Goal: Task Accomplishment & Management: Use online tool/utility

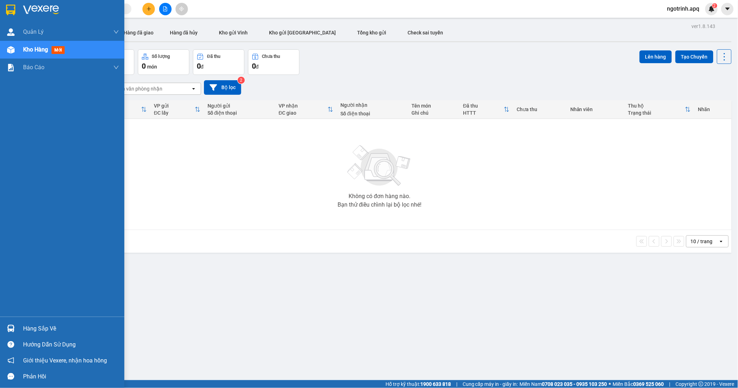
click at [24, 328] on div "Hàng sắp về" at bounding box center [71, 329] width 96 height 11
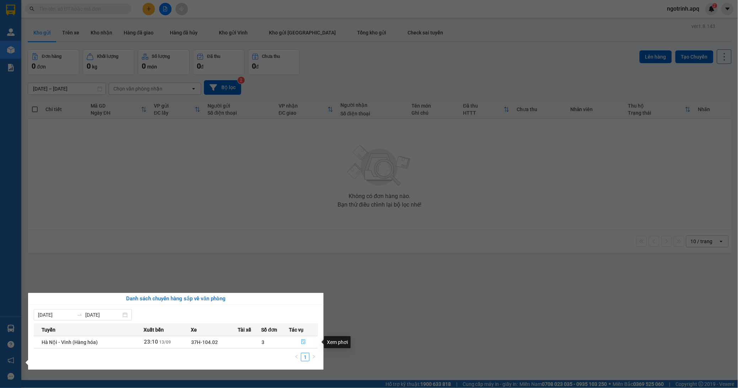
click at [306, 342] on button "button" at bounding box center [303, 342] width 28 height 11
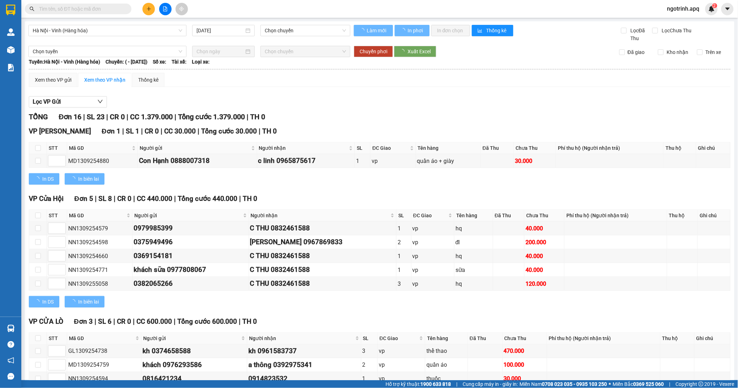
type input "[DATE]"
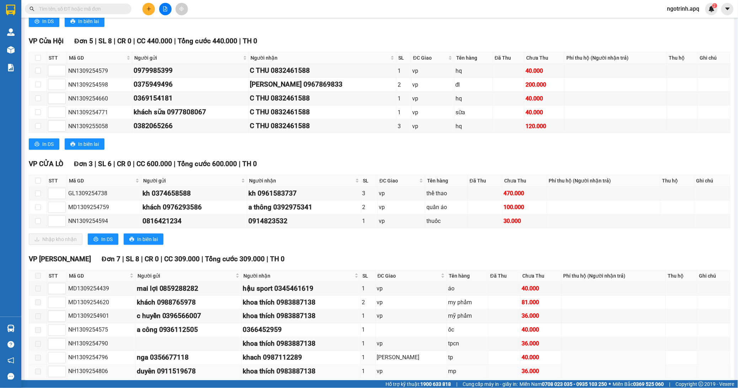
scroll to position [195, 0]
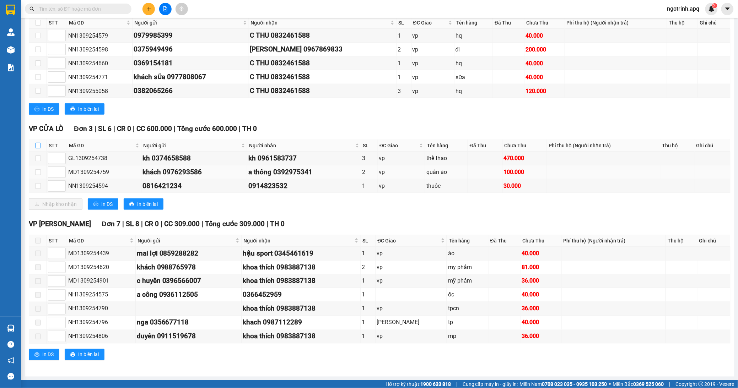
drag, startPoint x: 37, startPoint y: 143, endPoint x: 45, endPoint y: 176, distance: 34.0
click at [37, 148] on th at bounding box center [38, 146] width 18 height 12
click at [36, 145] on input "checkbox" at bounding box center [38, 146] width 6 height 6
checkbox input "true"
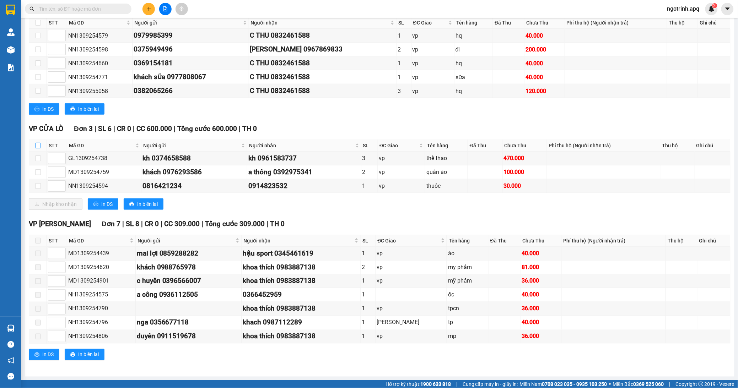
checkbox input "true"
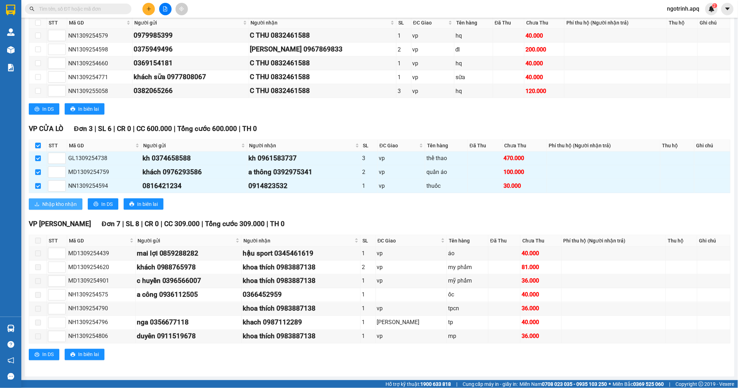
click at [65, 203] on span "Nhập kho nhận" at bounding box center [59, 204] width 34 height 8
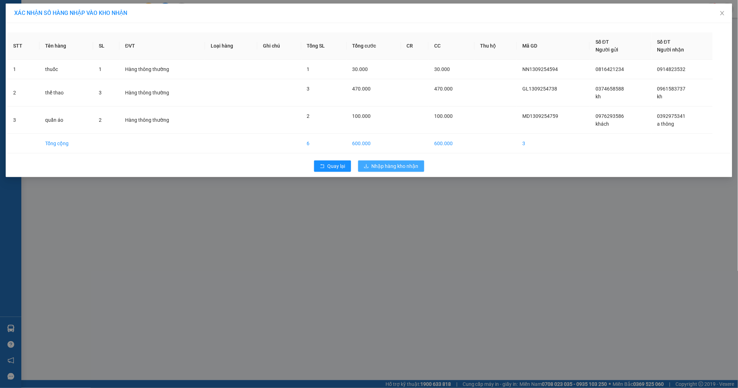
click at [377, 164] on span "Nhập hàng kho nhận" at bounding box center [394, 166] width 47 height 8
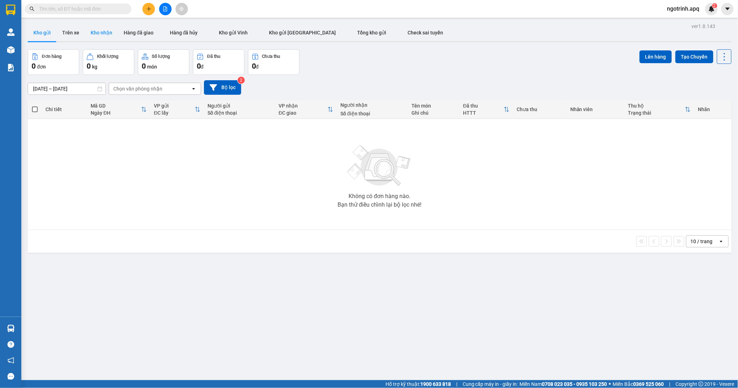
click at [97, 32] on button "Kho nhận" at bounding box center [101, 32] width 33 height 17
